Goal: Information Seeking & Learning: Learn about a topic

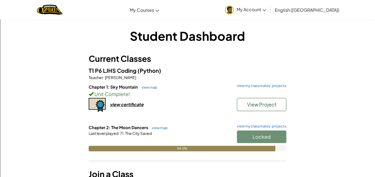
click at [269, 143] on div "Locked" at bounding box center [258, 138] width 55 height 15
click at [272, 143] on div "Locked" at bounding box center [258, 138] width 55 height 15
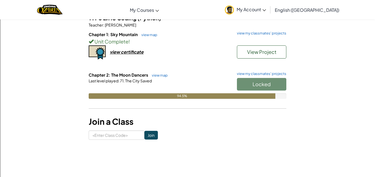
scroll to position [53, 0]
click at [165, 75] on link "view map" at bounding box center [158, 75] width 19 height 4
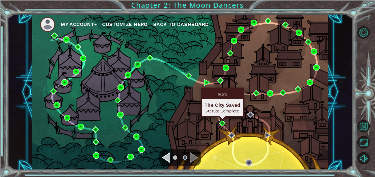
click at [221, 123] on img at bounding box center [222, 123] width 6 height 6
